Goal: Use online tool/utility: Utilize a website feature to perform a specific function

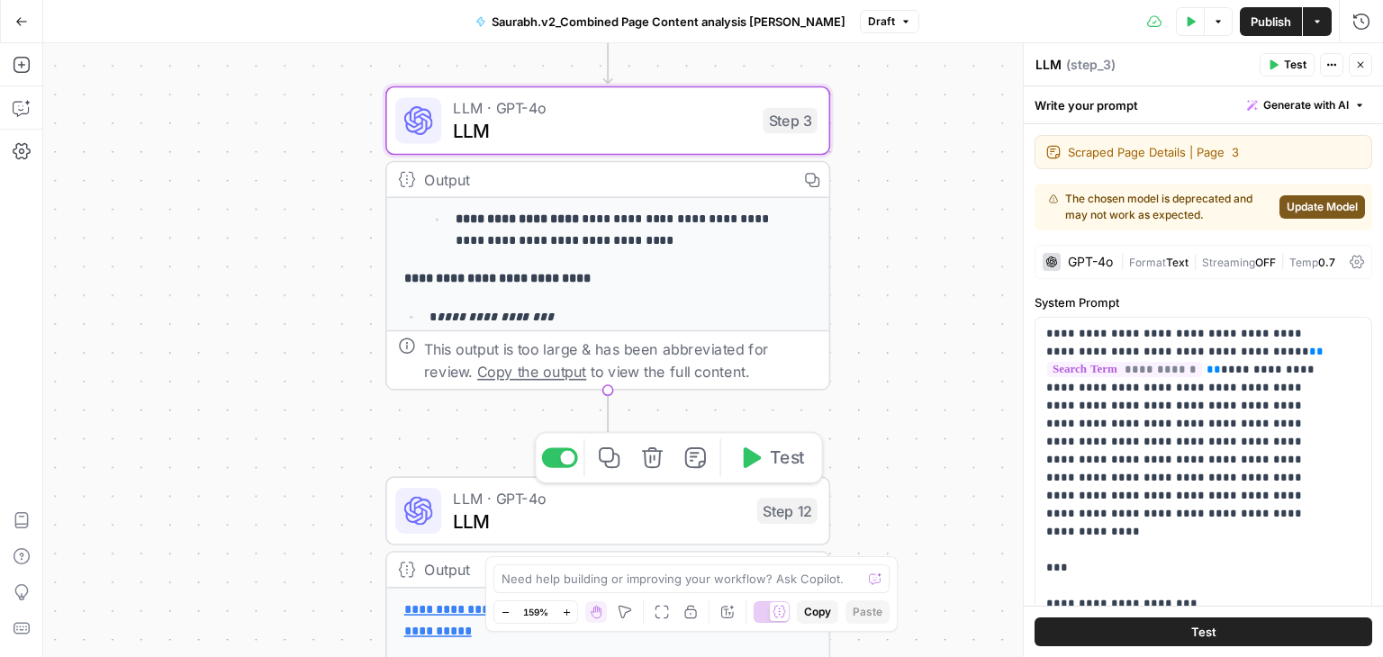
scroll to position [133, 0]
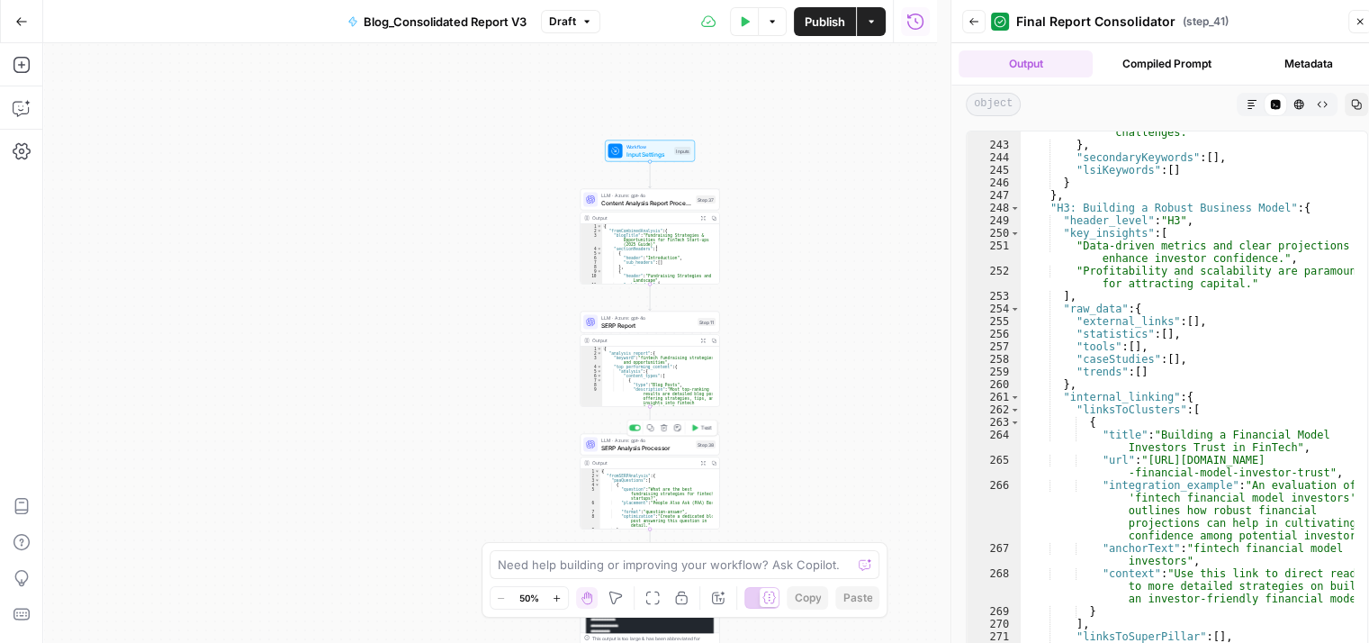
scroll to position [4668, 0]
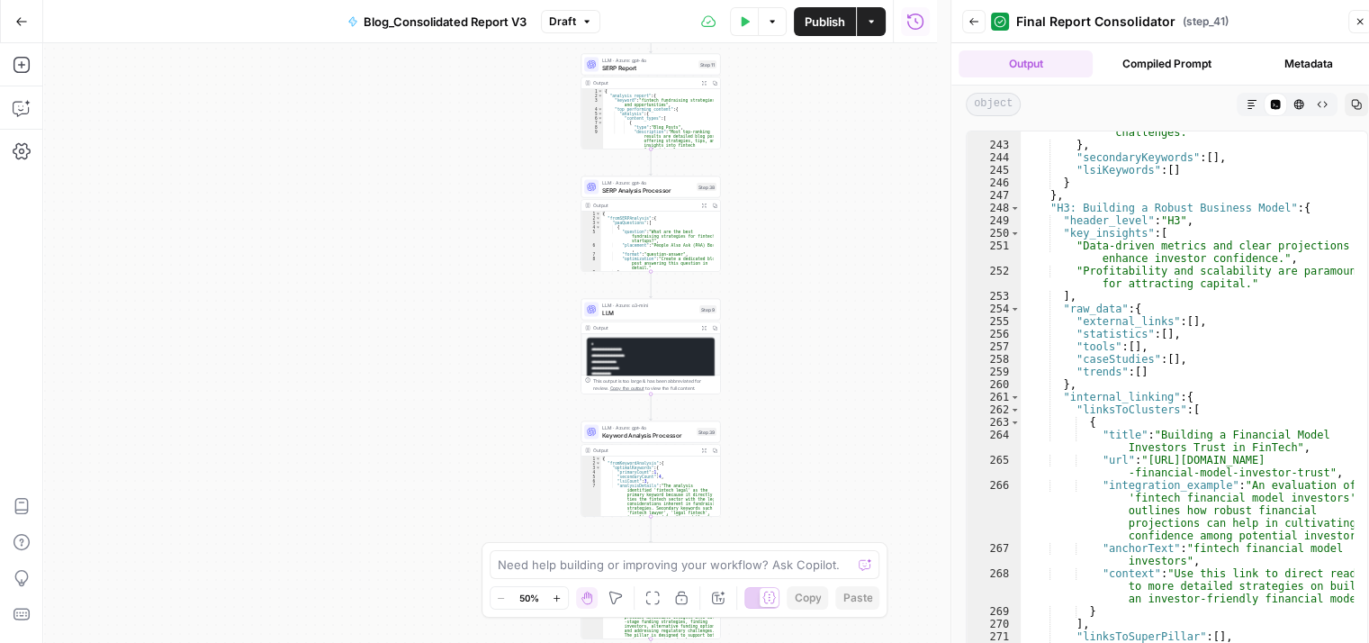
drag, startPoint x: 809, startPoint y: 363, endPoint x: 811, endPoint y: 104, distance: 259.3
click at [811, 104] on div "Workflow Input Settings Inputs LLM · Azure: gpt-4o Content Analysis Report Proc…" at bounding box center [490, 343] width 894 height 600
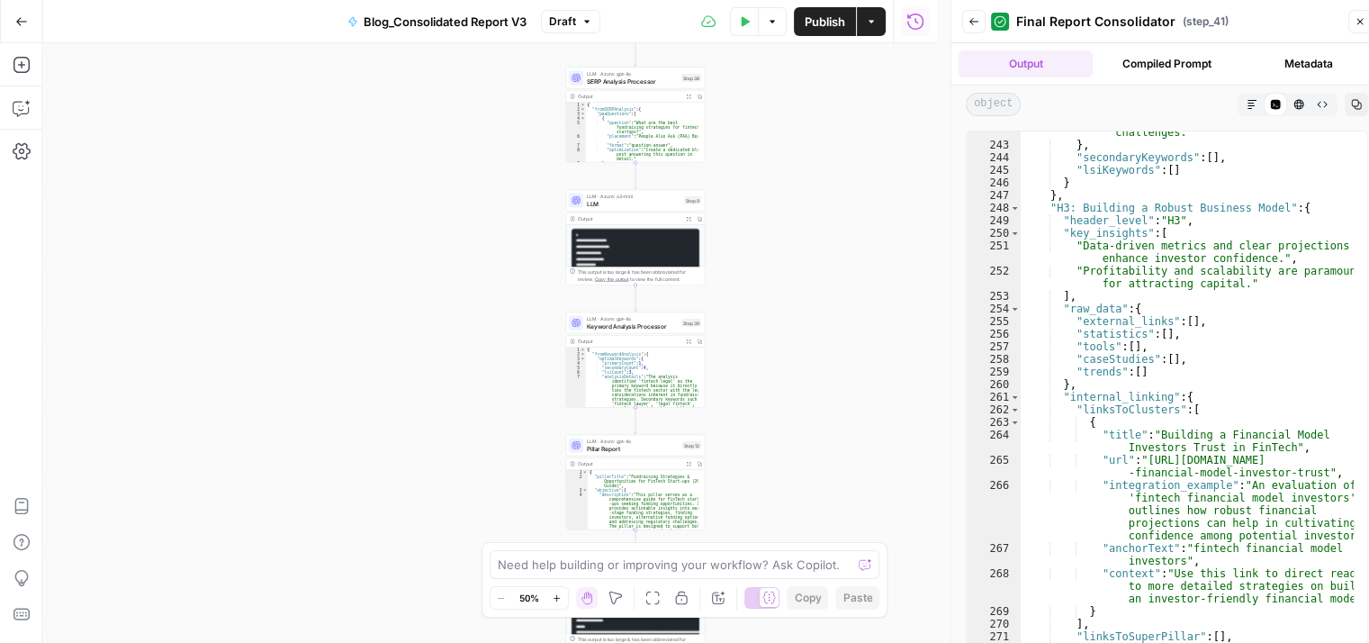
drag, startPoint x: 808, startPoint y: 350, endPoint x: 778, endPoint y: 301, distance: 58.2
click at [778, 301] on div "Workflow Input Settings Inputs LLM · Azure: gpt-4o Content Analysis Report Proc…" at bounding box center [490, 343] width 894 height 600
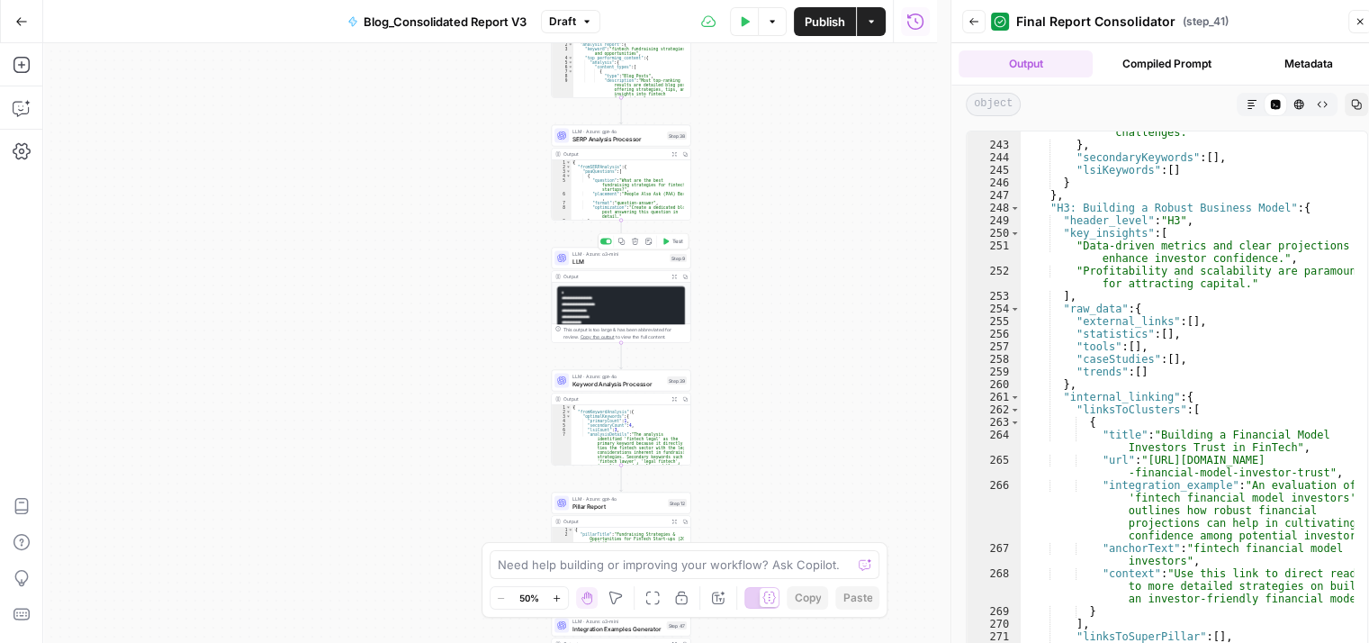
click at [636, 259] on span "LLM" at bounding box center [620, 261] width 94 height 9
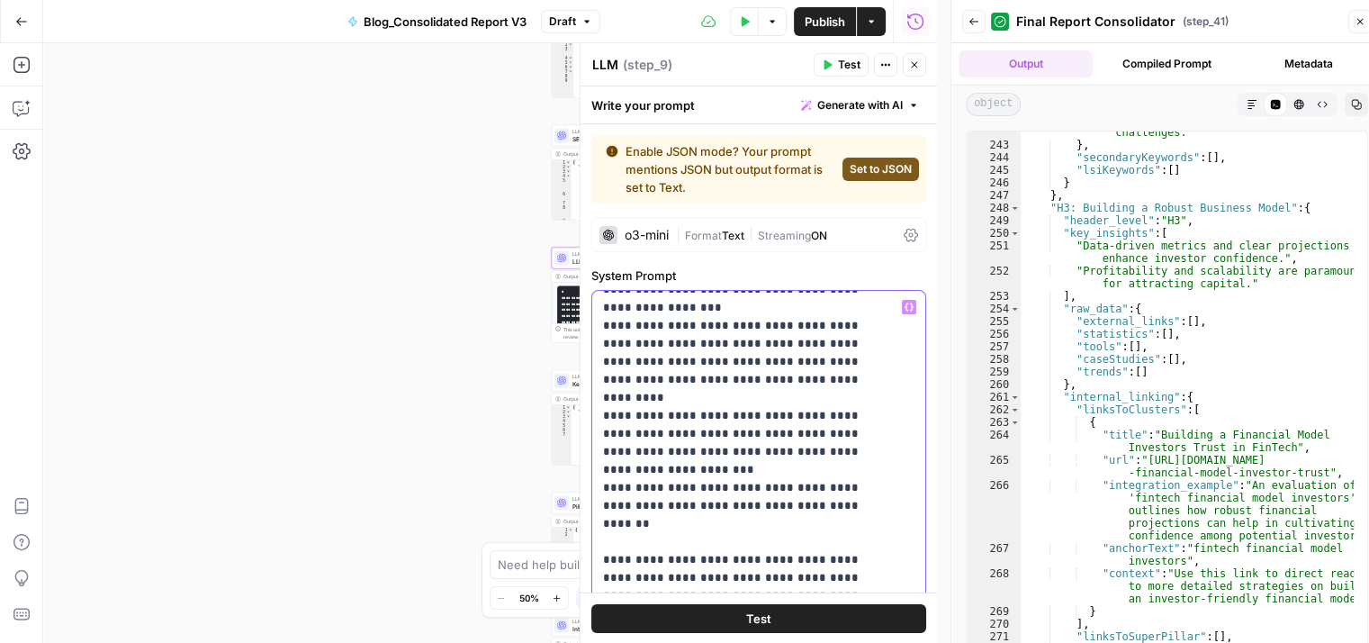
scroll to position [1513, 0]
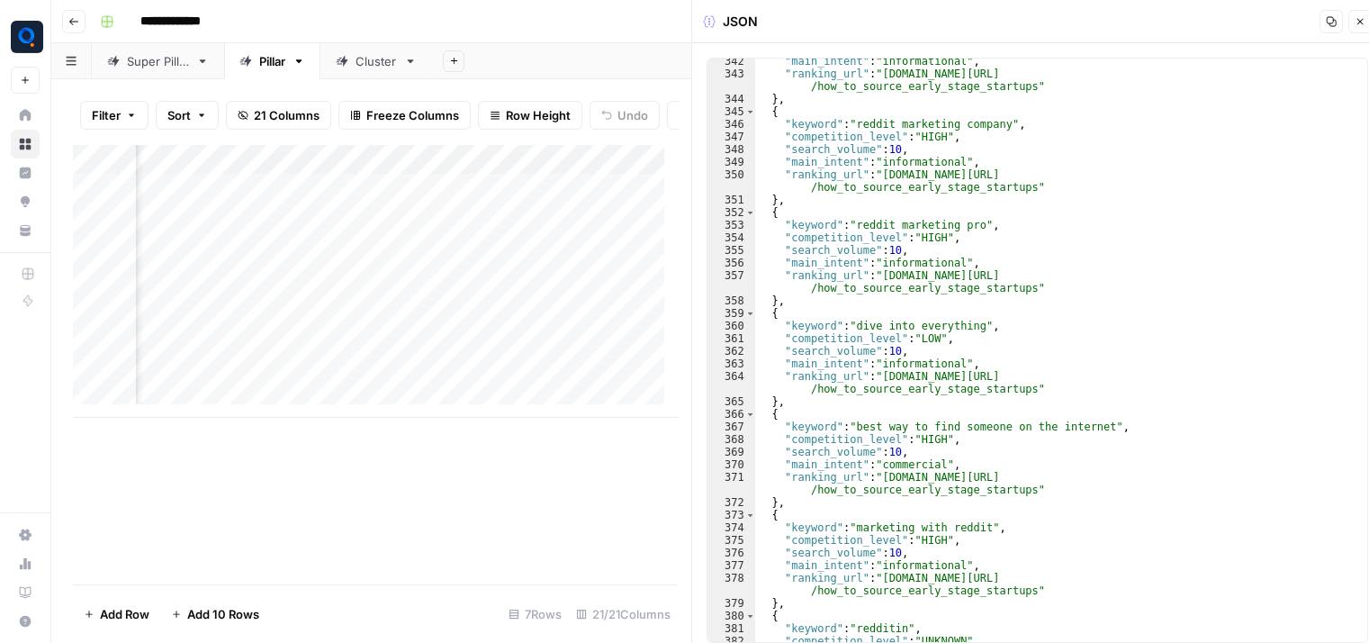
scroll to position [0, 1234]
